Goal: Check status: Check status

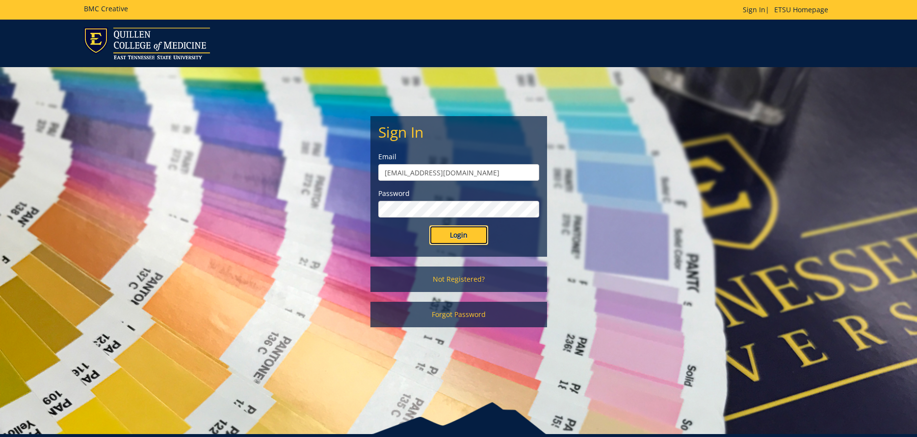
click at [478, 235] on input "Login" at bounding box center [458, 236] width 59 height 20
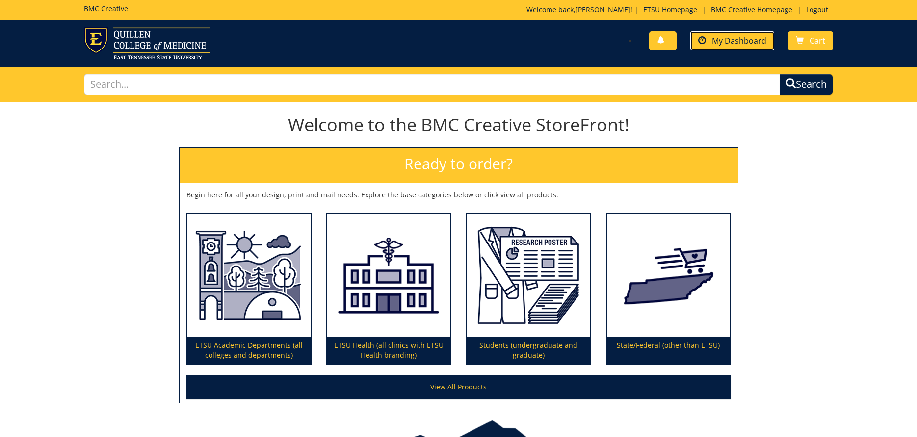
click at [762, 43] on span "My Dashboard" at bounding box center [739, 40] width 54 height 11
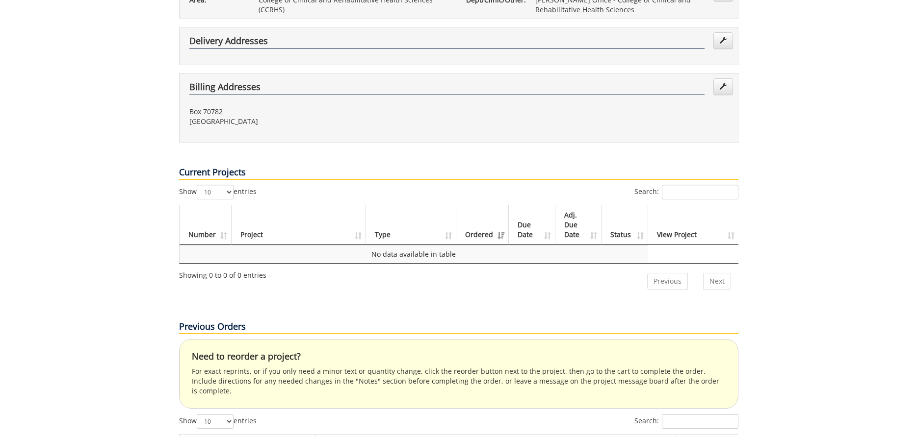
scroll to position [400, 0]
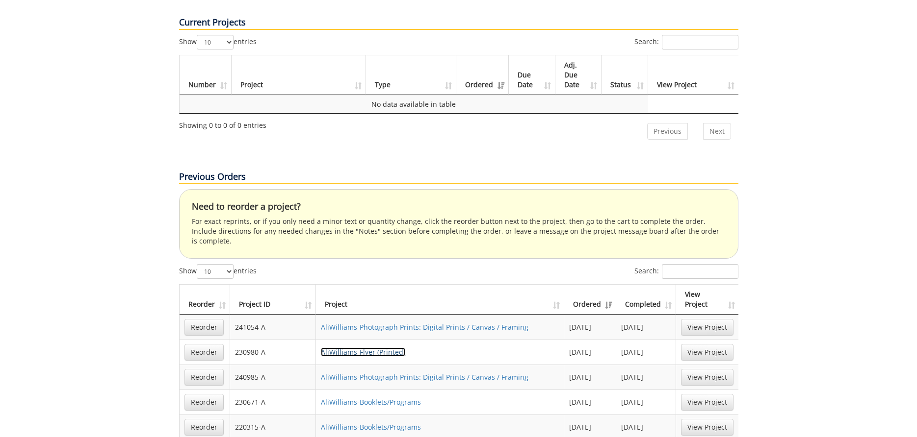
click at [381, 348] on link "AliWilliams-Flyer (Printed)" at bounding box center [363, 352] width 84 height 9
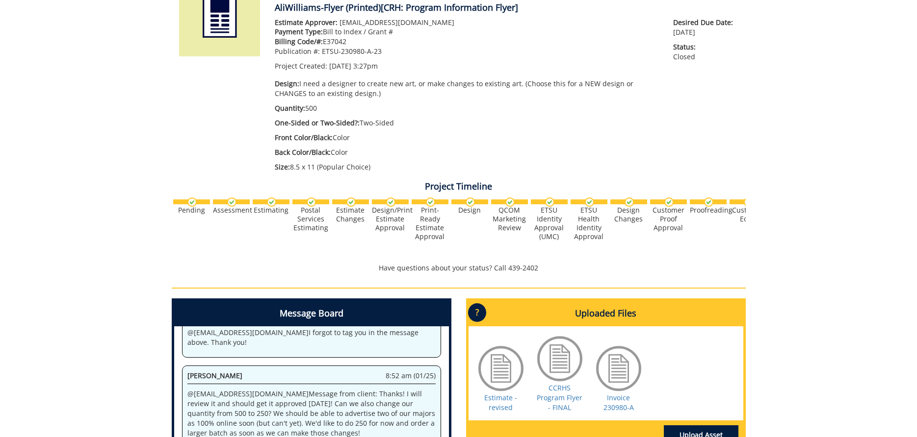
scroll to position [250, 0]
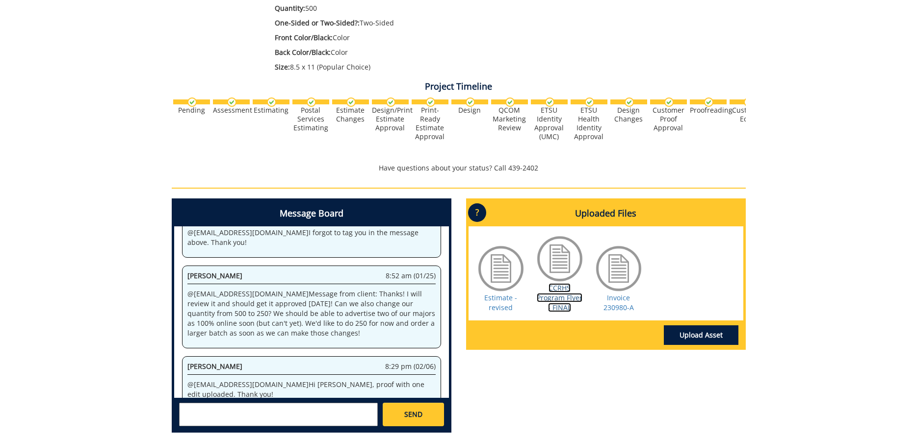
click at [562, 305] on link "CCRHS Program Flyer - FINAL" at bounding box center [560, 297] width 46 height 29
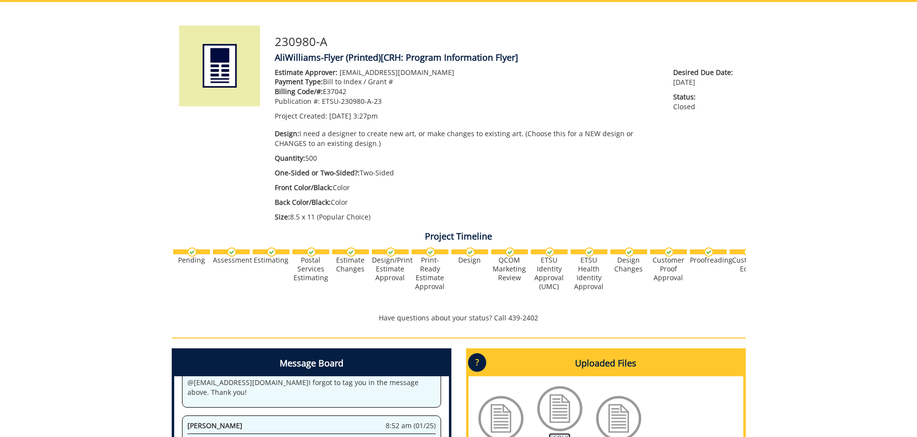
scroll to position [0, 0]
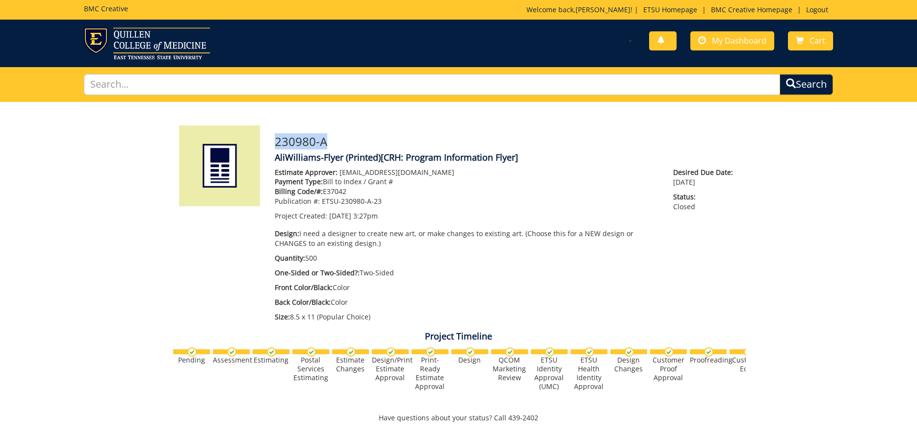
drag, startPoint x: 330, startPoint y: 141, endPoint x: 274, endPoint y: 142, distance: 55.4
click at [274, 142] on div "230980-A AliWilliams-Flyer (Printed) [CRH: Program Information Flyer] Estimate …" at bounding box center [506, 227] width 478 height 202
copy h3 "230980-A"
